Goal: Information Seeking & Learning: Learn about a topic

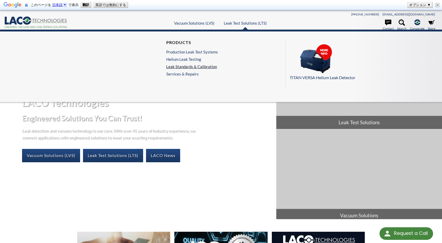
click at [183, 67] on link "Leak Standards & Calibration" at bounding box center [192, 66] width 52 height 5
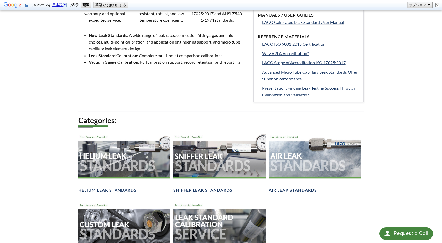
scroll to position [303, 0]
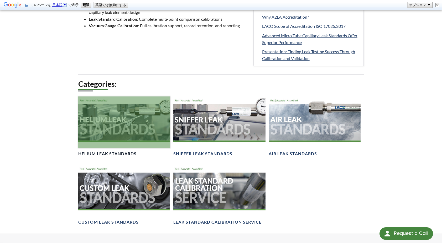
click at [86, 133] on div at bounding box center [124, 123] width 92 height 52
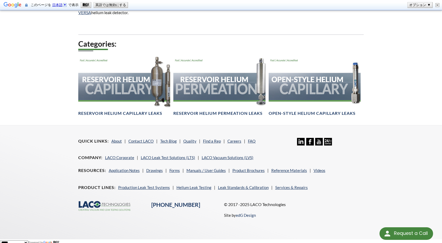
scroll to position [350, 0]
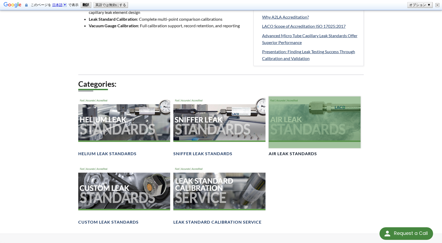
click at [300, 112] on div at bounding box center [315, 123] width 92 height 52
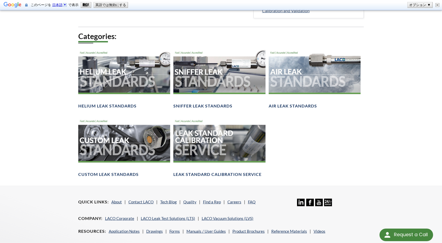
scroll to position [378, 0]
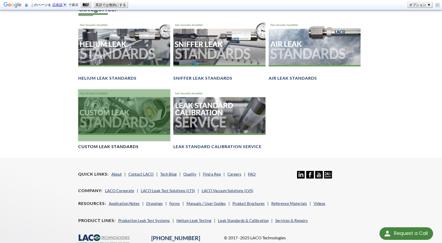
click at [82, 123] on div at bounding box center [124, 116] width 92 height 52
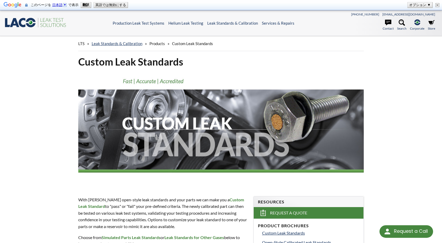
scroll to position [189, 0]
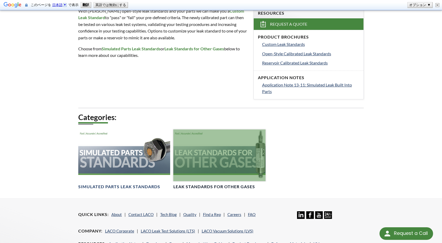
click at [203, 152] on div at bounding box center [219, 156] width 92 height 52
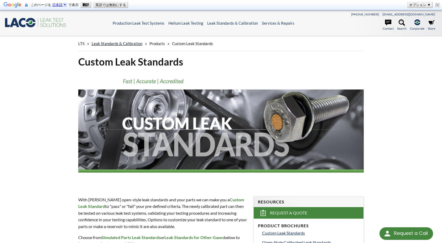
click at [112, 44] on link "Leak Standards & Calibration" at bounding box center [117, 43] width 51 height 5
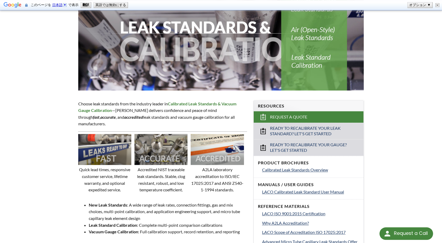
scroll to position [113, 0]
